Goal: Transaction & Acquisition: Purchase product/service

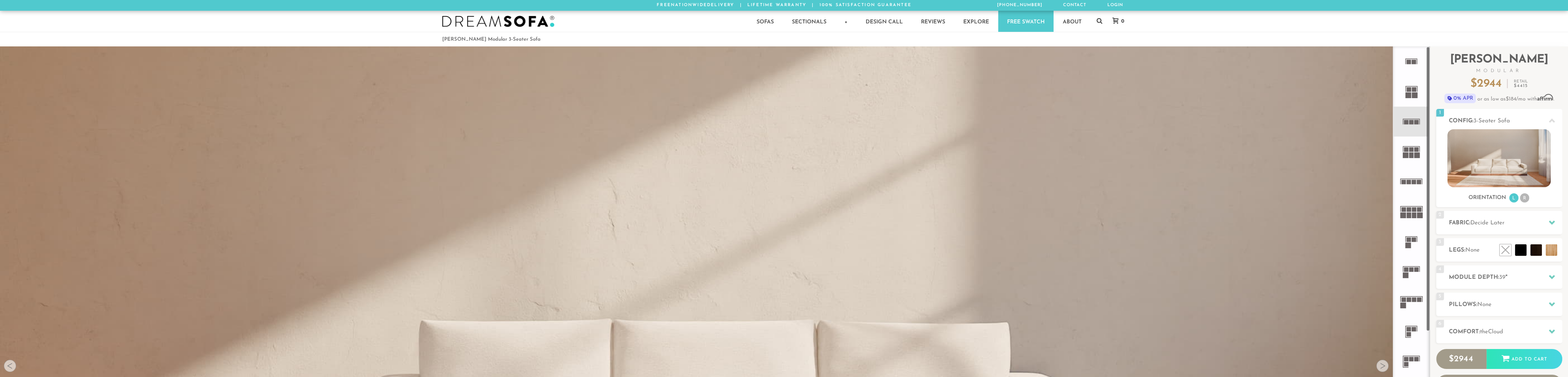
scroll to position [11733, 1562]
click at [1527, 221] on h2 "Fabric: Decide Later" at bounding box center [1505, 223] width 113 height 9
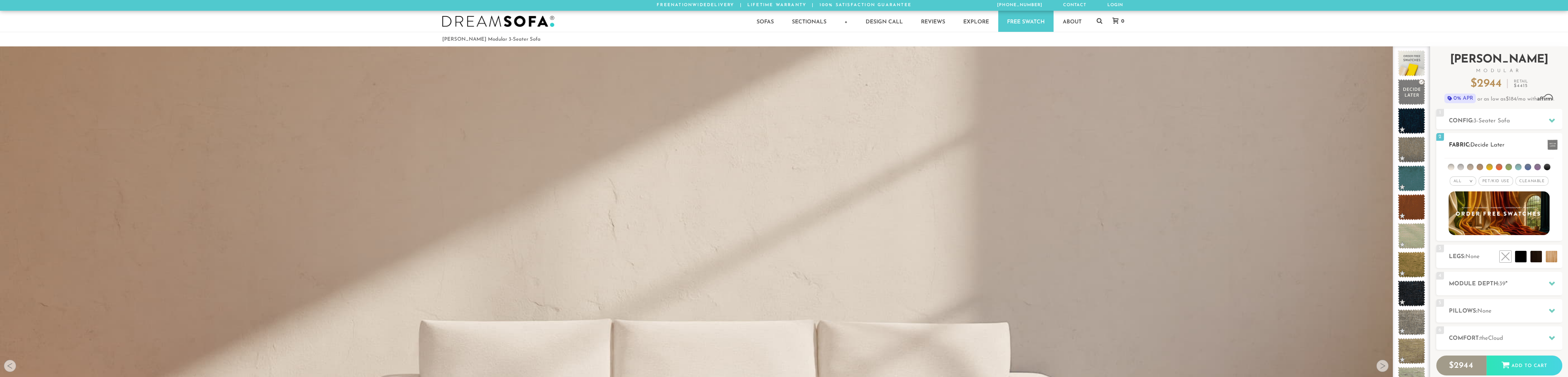
click at [1463, 167] on li at bounding box center [1460, 167] width 7 height 7
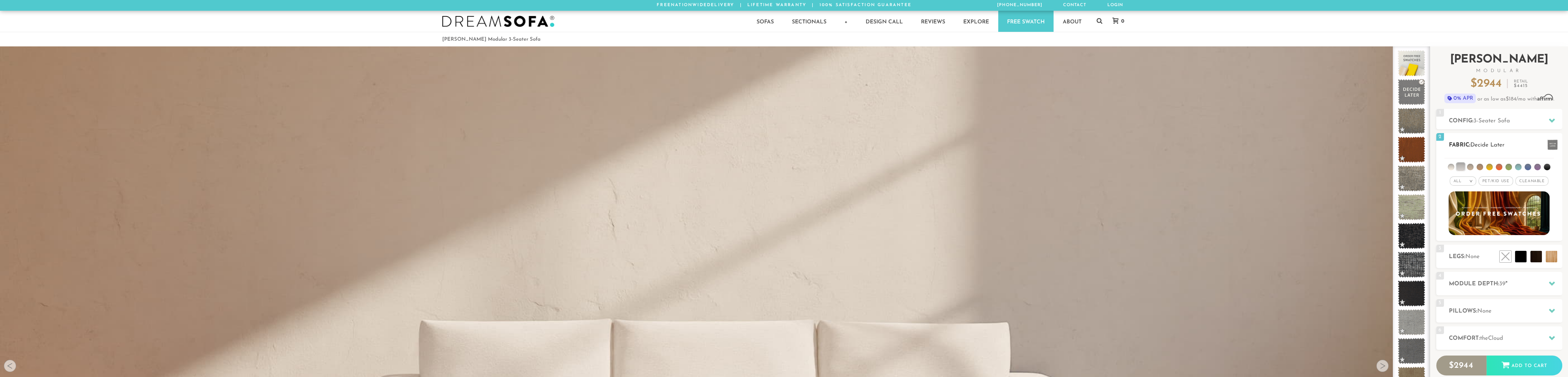
click at [1495, 182] on span "Pet/Kid Use x" at bounding box center [1496, 181] width 35 height 9
click at [1528, 180] on span "Cleanable x" at bounding box center [1535, 181] width 33 height 9
click at [1517, 148] on h2 "Fabric: Decide Later" at bounding box center [1505, 145] width 113 height 9
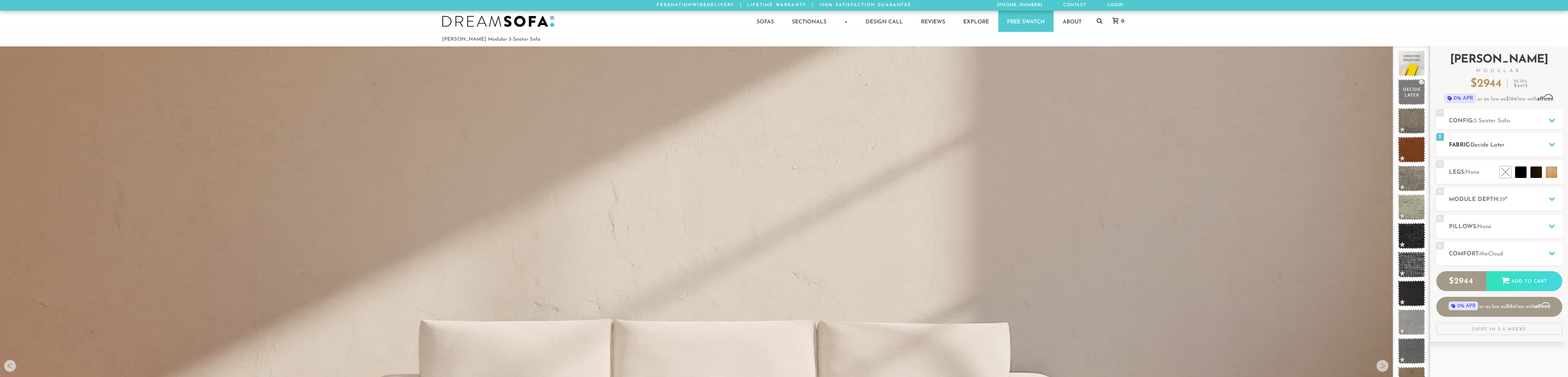
click at [1517, 148] on h2 "Fabric: Decide Later" at bounding box center [1505, 145] width 113 height 9
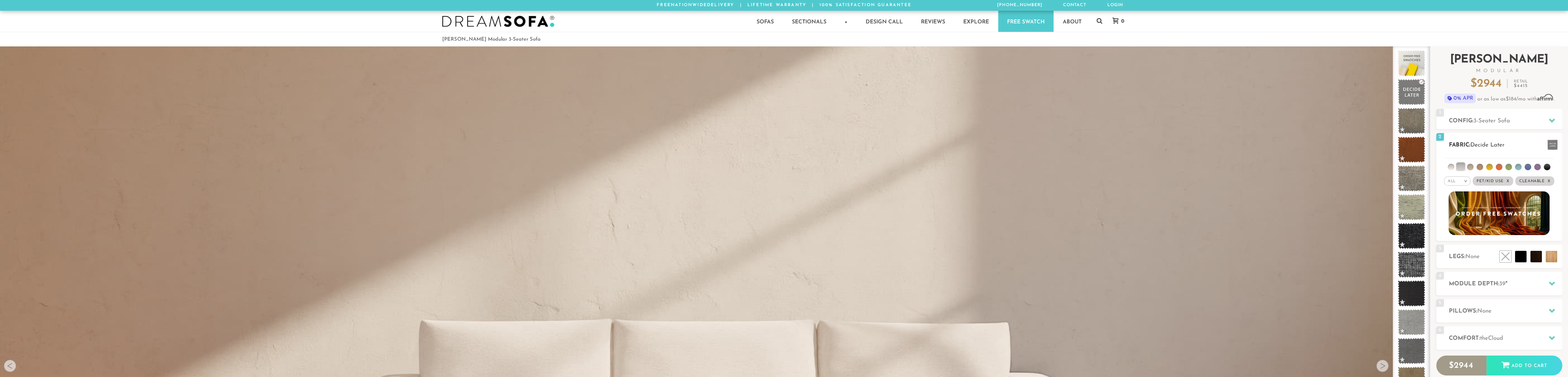
click at [1469, 167] on li at bounding box center [1470, 167] width 7 height 7
click at [1461, 167] on li at bounding box center [1460, 167] width 8 height 8
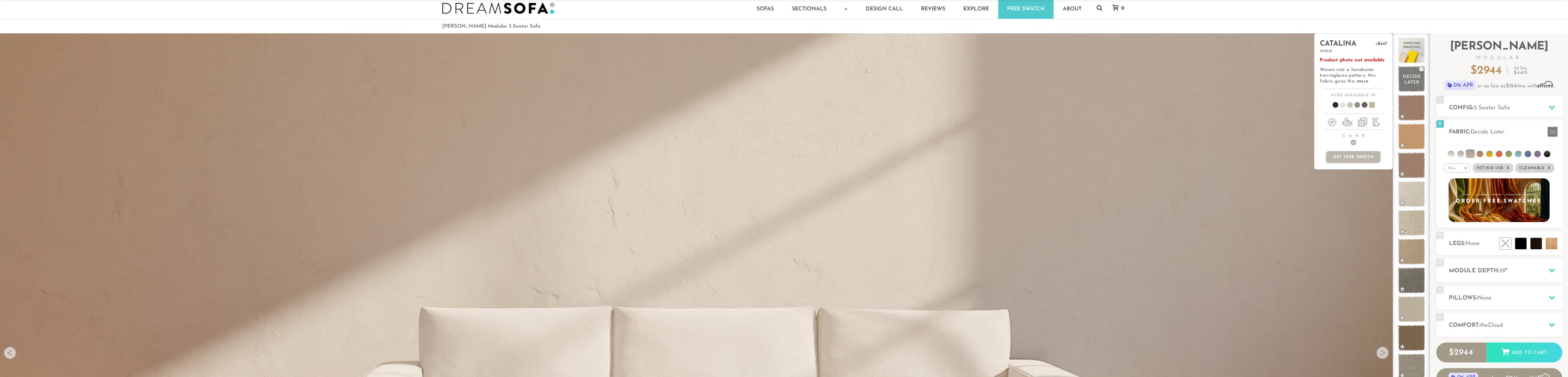
scroll to position [12, 0]
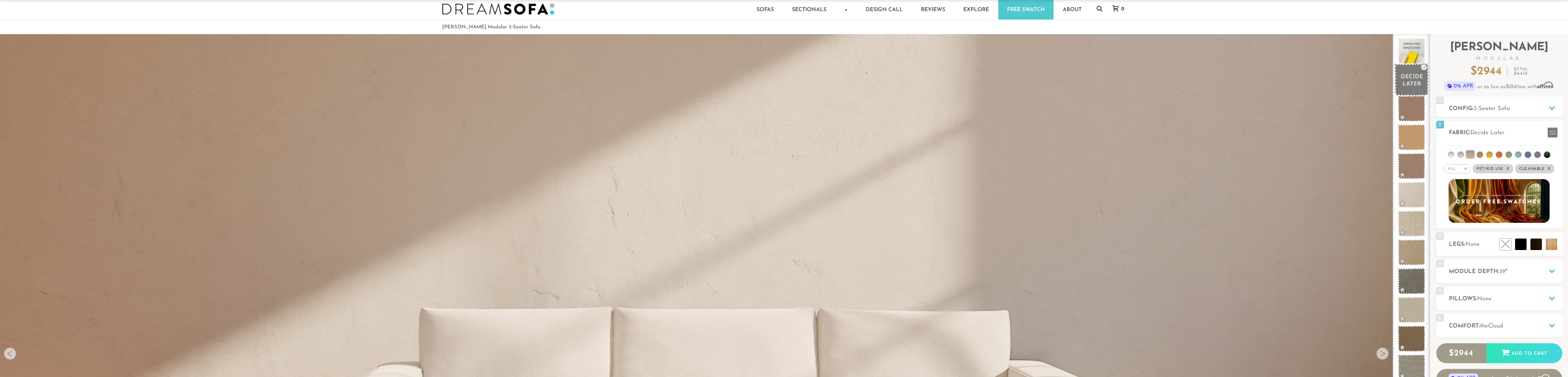
click at [1401, 83] on span at bounding box center [1412, 80] width 34 height 33
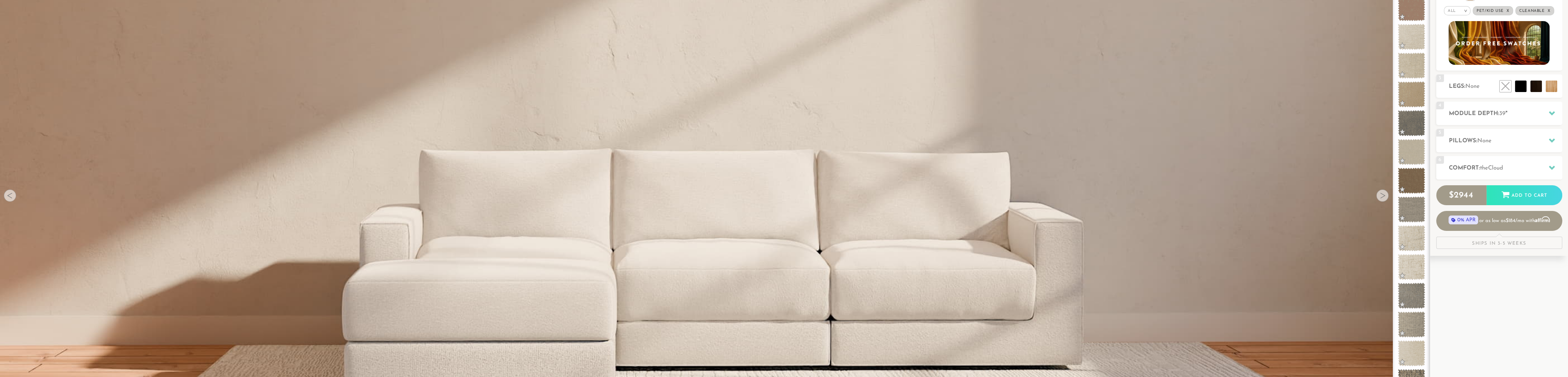
scroll to position [0, 0]
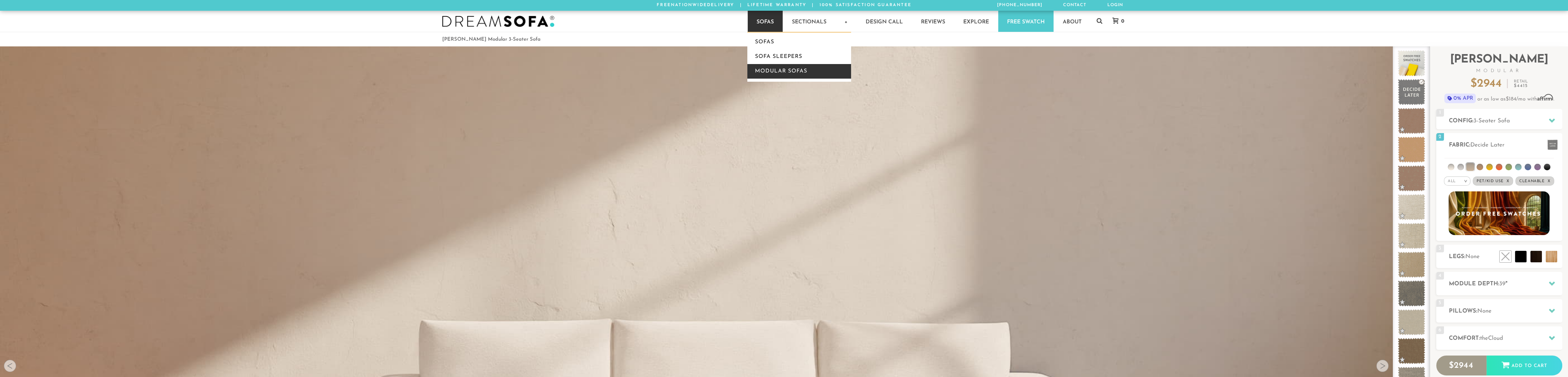
click at [766, 68] on link "Modular Sofas" at bounding box center [799, 71] width 103 height 15
